Goal: Task Accomplishment & Management: Complete application form

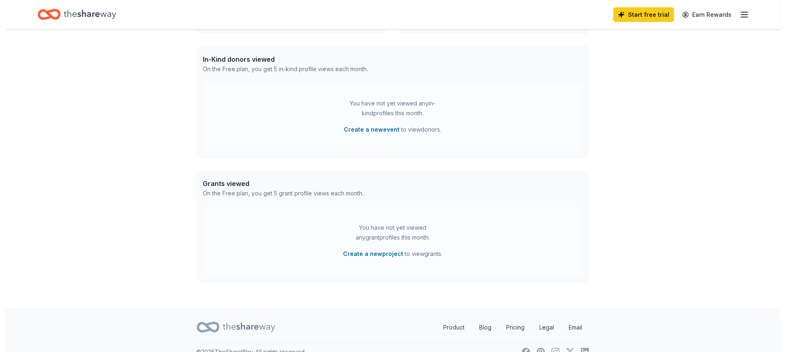
scroll to position [197, 0]
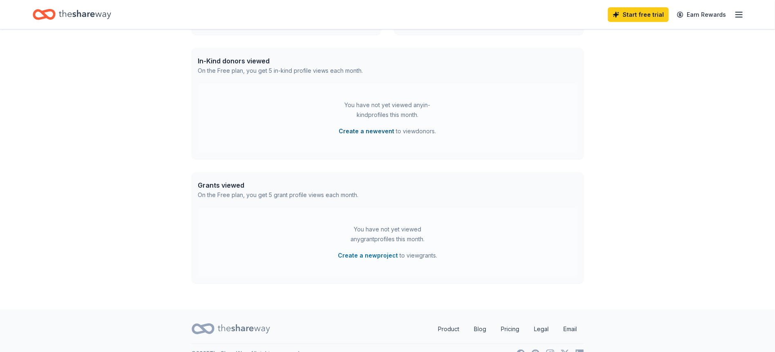
click at [381, 133] on button "Create a new event" at bounding box center [367, 131] width 56 height 10
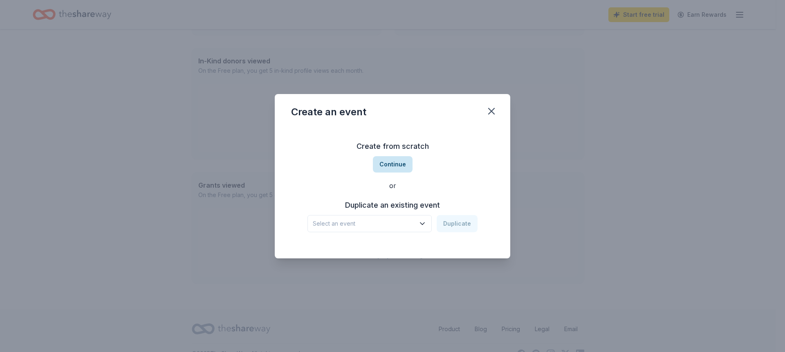
click at [397, 166] on button "Continue" at bounding box center [393, 164] width 40 height 16
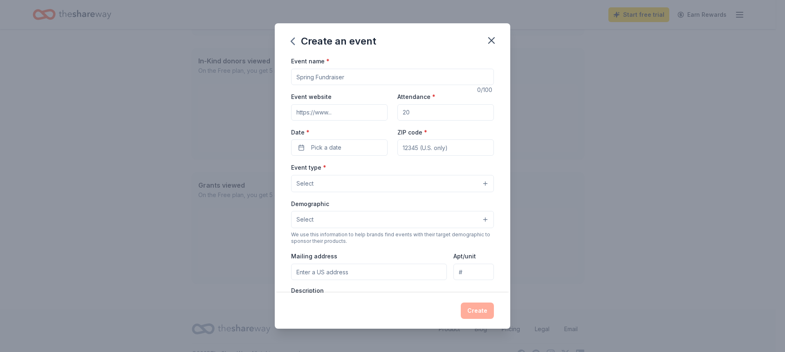
click at [347, 82] on input "Event name *" at bounding box center [392, 77] width 203 height 16
click at [725, 82] on div "Create an event Event name * 0 /100 Event website Attendance * Date * Pick a da…" at bounding box center [392, 176] width 785 height 352
click at [327, 72] on input "Event name *" at bounding box center [392, 77] width 203 height 16
type input "Panther [PERSON_NAME]"
click at [325, 112] on input "Event website" at bounding box center [339, 112] width 96 height 16
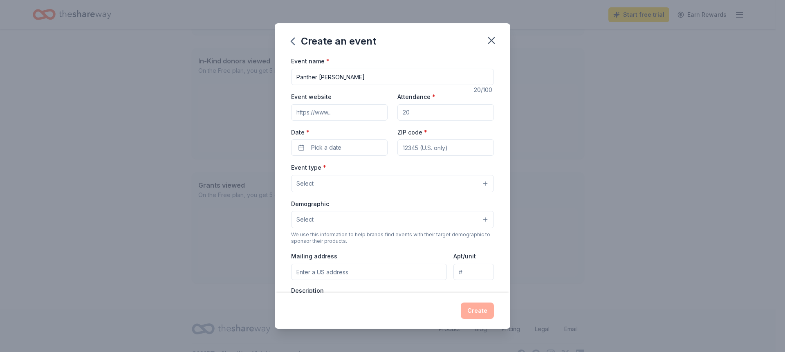
type input "[URL][DOMAIN_NAME]"
click at [429, 113] on input "Attendance *" at bounding box center [445, 112] width 96 height 16
click at [423, 114] on input "Attendance *" at bounding box center [445, 112] width 96 height 16
drag, startPoint x: 421, startPoint y: 112, endPoint x: 396, endPoint y: 111, distance: 25.3
click at [397, 111] on input "Attendance *" at bounding box center [445, 112] width 96 height 16
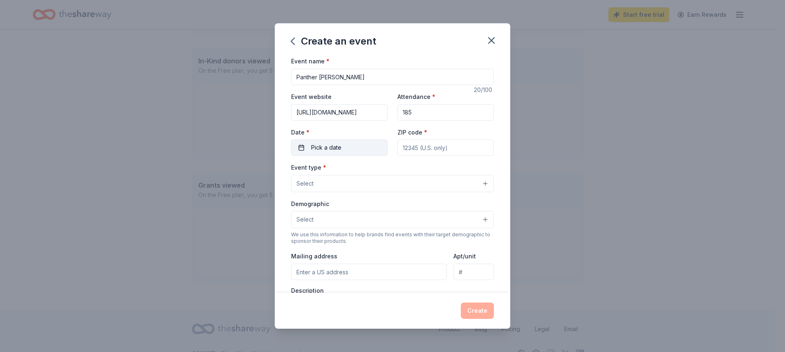
type input "185"
click at [365, 142] on button "Pick a date" at bounding box center [339, 147] width 96 height 16
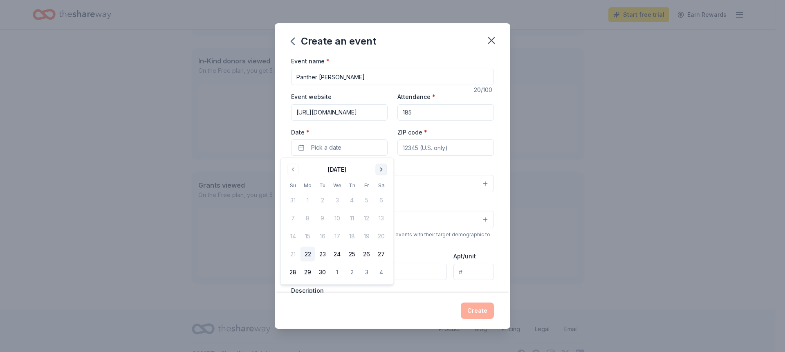
click at [378, 165] on button "Go to next month" at bounding box center [381, 169] width 11 height 11
click at [297, 170] on button "Go to previous month" at bounding box center [292, 169] width 11 height 11
click at [387, 167] on div "[DATE]" at bounding box center [337, 168] width 103 height 11
click at [380, 168] on button "Go to next month" at bounding box center [381, 169] width 11 height 11
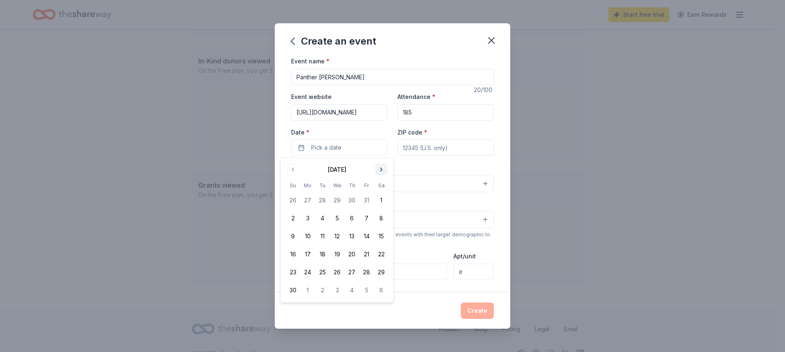
click at [381, 169] on button "Go to next month" at bounding box center [381, 169] width 11 height 11
click at [309, 196] on button "1" at bounding box center [307, 200] width 15 height 15
click at [424, 149] on input "ZIP code *" at bounding box center [445, 147] width 96 height 16
type input "60623"
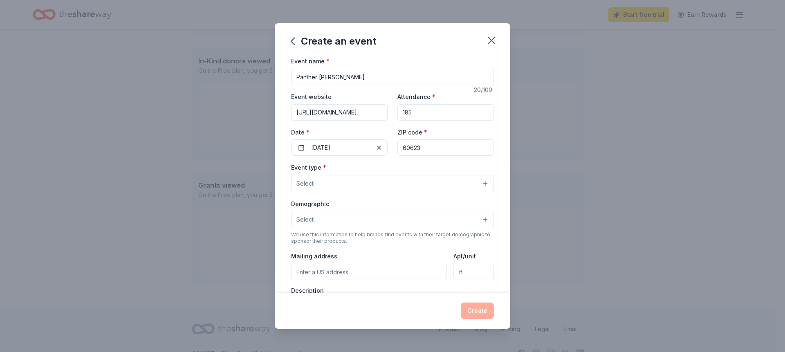
type input "[STREET_ADDRESS][PERSON_NAME]"
click at [377, 186] on button "Select" at bounding box center [392, 183] width 203 height 17
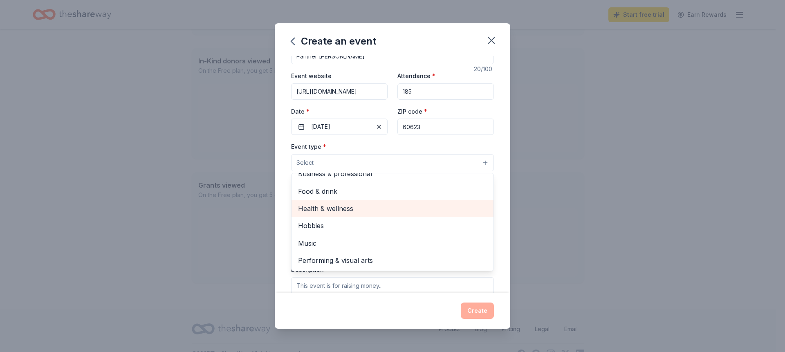
scroll to position [22, 0]
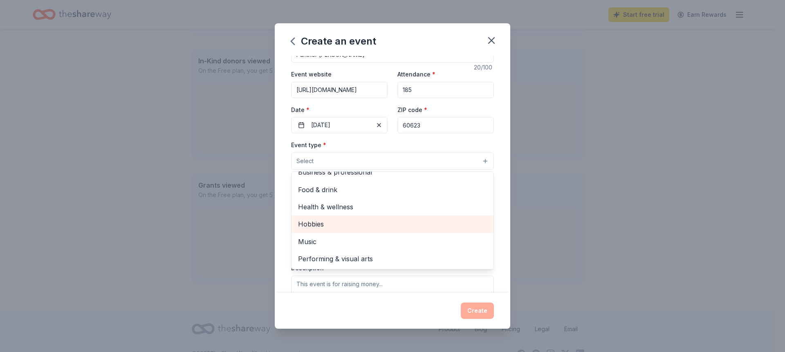
click at [335, 228] on span "Hobbies" at bounding box center [392, 224] width 189 height 11
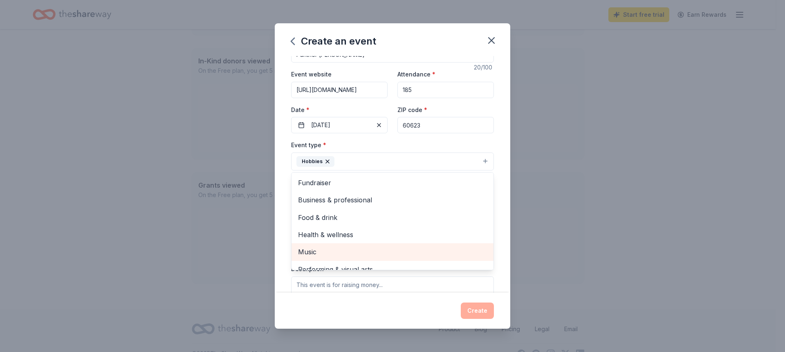
scroll to position [0, 0]
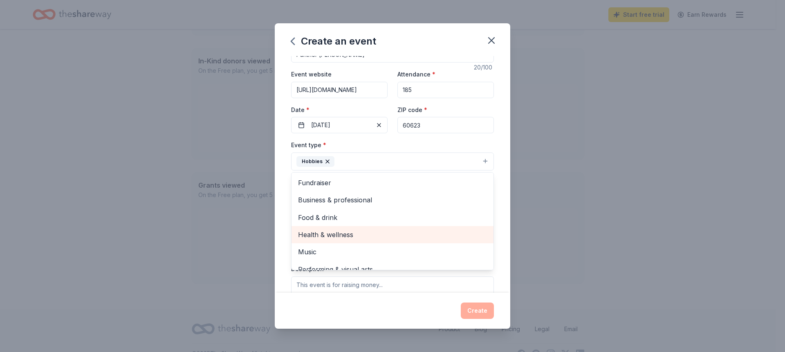
click at [313, 235] on span "Health & wellness" at bounding box center [392, 234] width 189 height 11
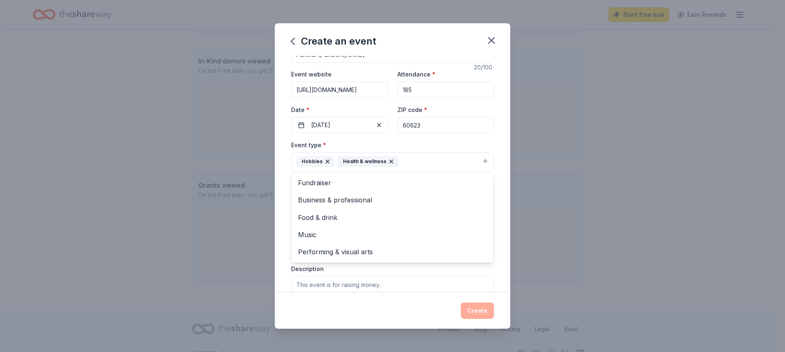
click at [498, 253] on div "Event name * Panther Pong Palooza 20 /100 Event website [URL][DOMAIN_NAME] Atte…" at bounding box center [392, 174] width 235 height 236
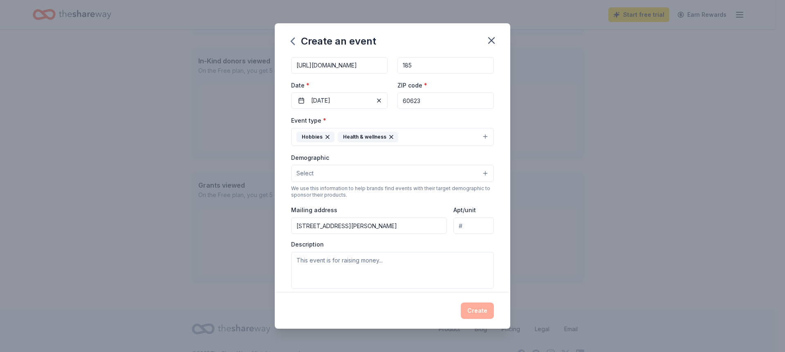
scroll to position [106, 0]
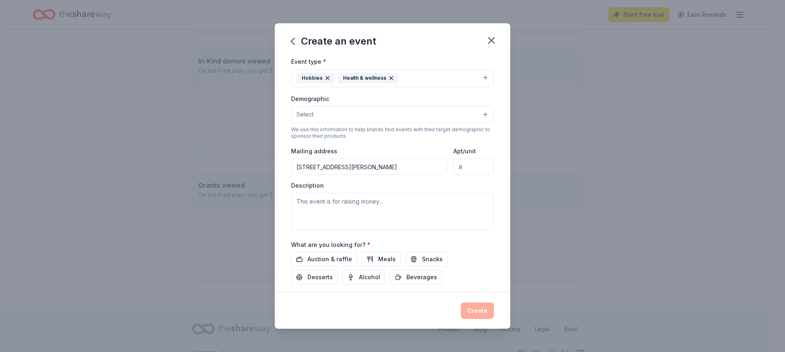
click at [347, 121] on button "Select" at bounding box center [392, 114] width 203 height 17
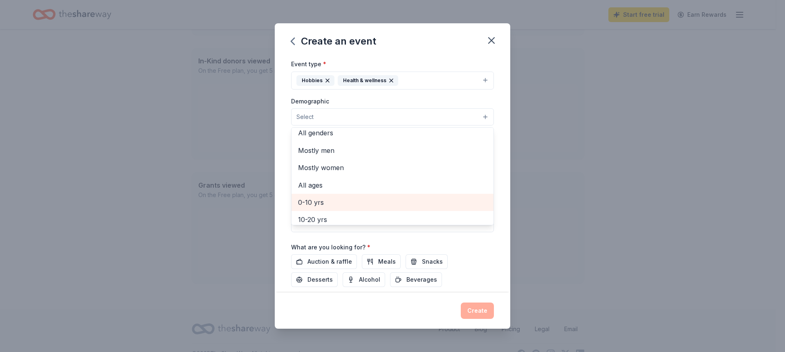
scroll to position [13, 0]
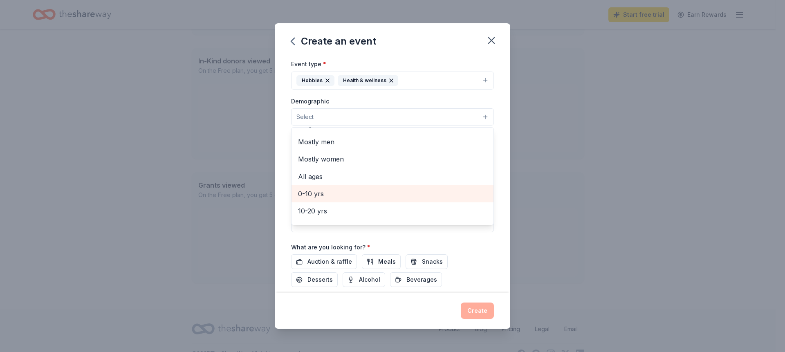
click at [329, 193] on span "0-10 yrs" at bounding box center [392, 193] width 189 height 11
click at [580, 199] on div "Create an event Event name * Panther Pong Palooza 20 /100 Event website [URL][D…" at bounding box center [392, 176] width 785 height 352
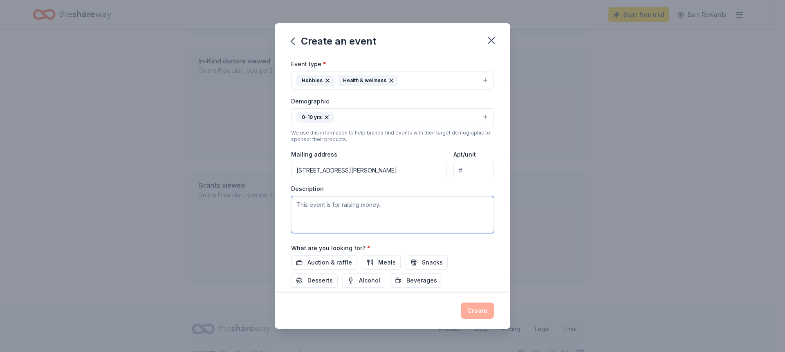
click at [370, 206] on textarea at bounding box center [392, 214] width 203 height 37
click at [295, 204] on textarea at bounding box center [392, 214] width 203 height 37
paste textarea "Hosting a ping pong tournament at a [MEDICAL_DATA] school can have a big impact…"
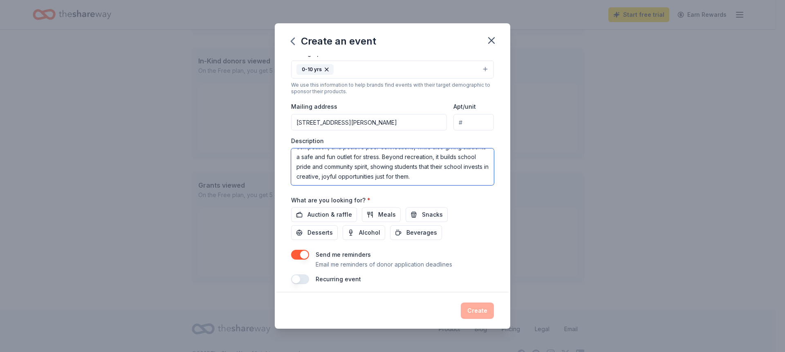
scroll to position [154, 0]
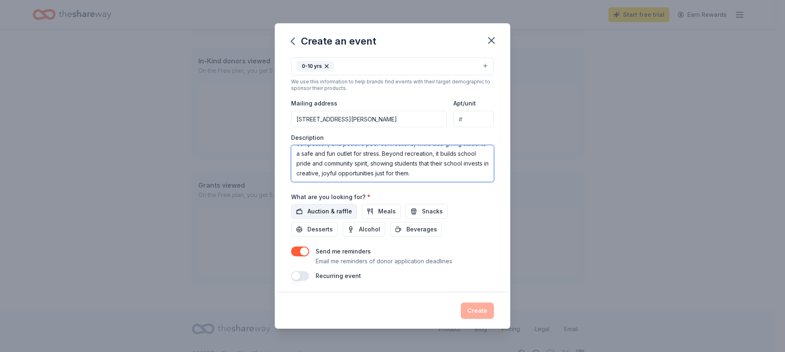
type textarea "Hosting a ping pong tournament at a [MEDICAL_DATA] school can have a big impact…"
click at [328, 206] on span "Auction & raffle" at bounding box center [329, 211] width 45 height 10
click at [481, 315] on button "Create" at bounding box center [477, 310] width 33 height 16
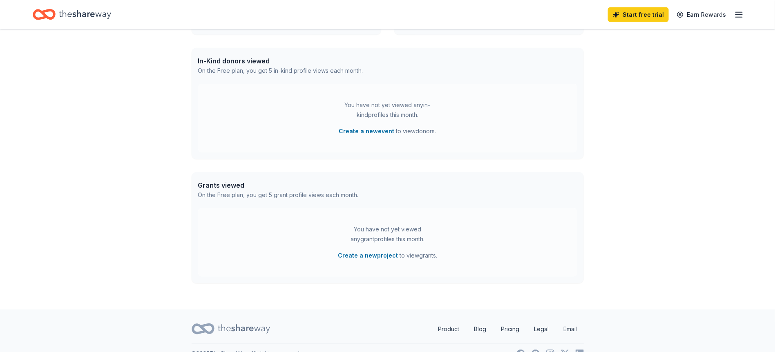
scroll to position [135, 0]
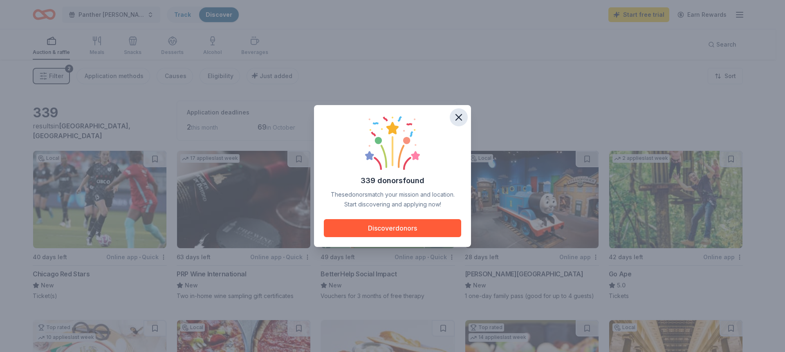
click at [462, 114] on icon "button" at bounding box center [458, 117] width 11 height 11
